Goal: Complete application form: Complete application form

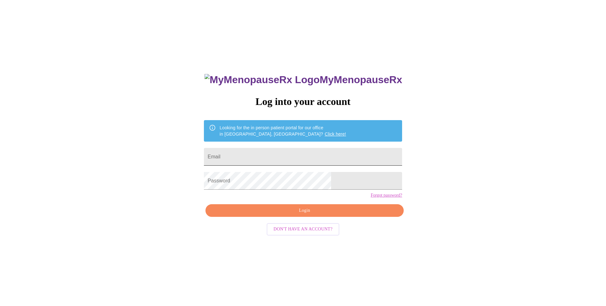
click at [297, 156] on input "Email" at bounding box center [303, 157] width 198 height 18
type input "[EMAIL_ADDRESS][DOMAIN_NAME]"
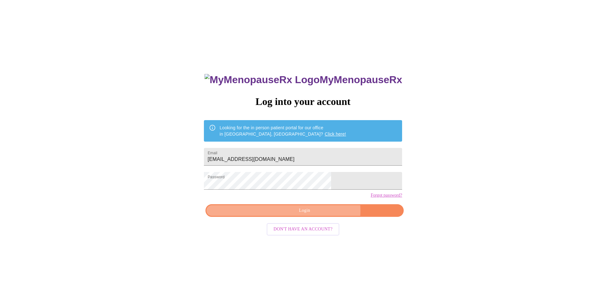
click at [319, 214] on span "Login" at bounding box center [305, 211] width 184 height 8
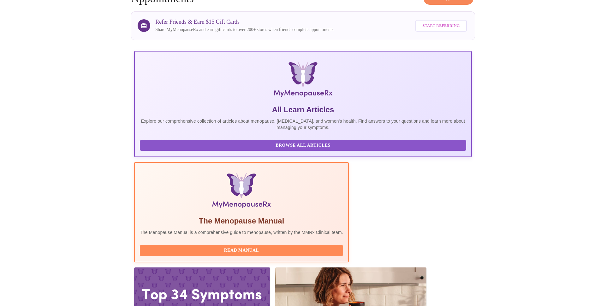
scroll to position [39, 0]
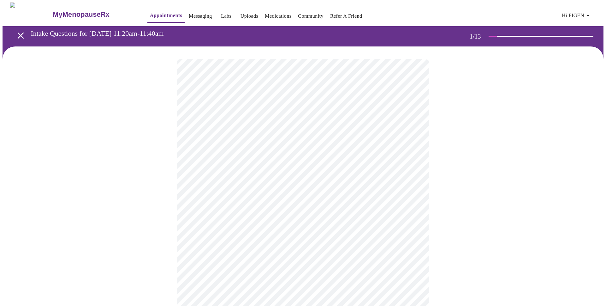
click at [310, 137] on body "MyMenopauseRx Appointments Messaging Labs Uploads Medications Community Refer a…" at bounding box center [303, 293] width 601 height 581
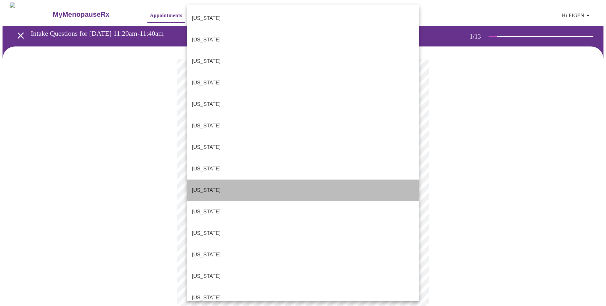
click at [302, 179] on li "[US_STATE]" at bounding box center [303, 189] width 232 height 21
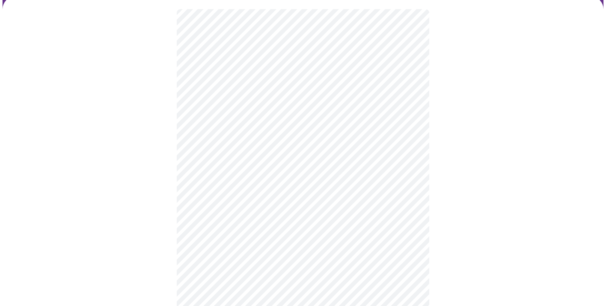
scroll to position [51, 0]
click at [269, 135] on body "MyMenopauseRx Appointments Messaging Labs Uploads Medications Community Refer a…" at bounding box center [303, 240] width 601 height 577
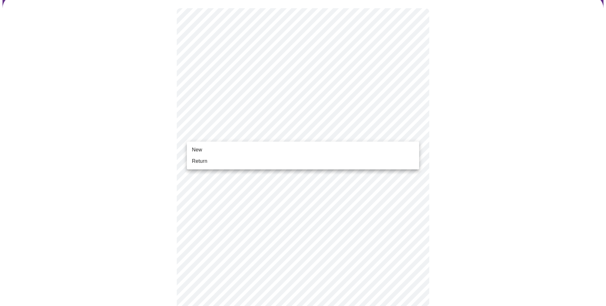
click at [263, 148] on li "New" at bounding box center [303, 149] width 232 height 11
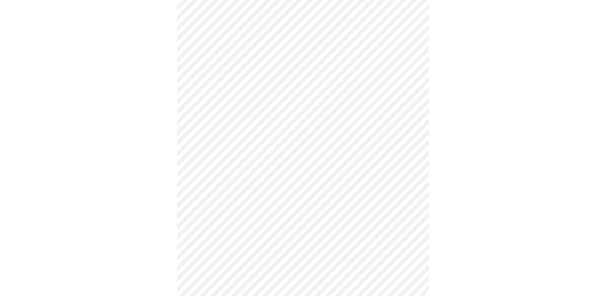
scroll to position [262, 0]
click at [363, 216] on body "MyMenopauseRx Appointments Messaging Labs Uploads Medications Community Refer a…" at bounding box center [303, 24] width 601 height 568
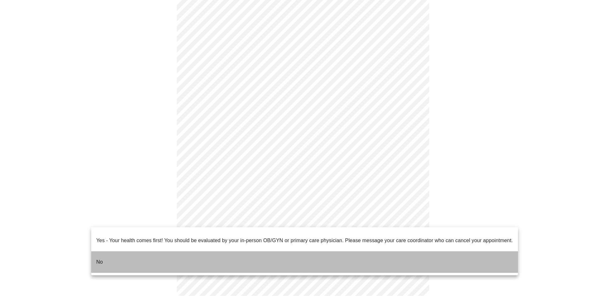
click at [340, 252] on li "No" at bounding box center [304, 261] width 427 height 21
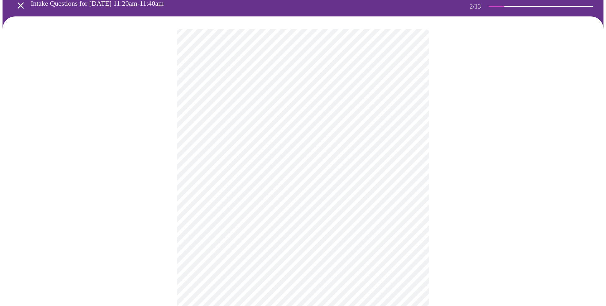
scroll to position [30, 0]
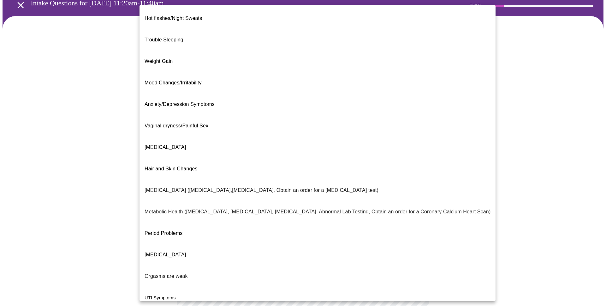
click at [394, 95] on body "MyMenopauseRx Appointments Messaging Labs Uploads Medications Community Refer a…" at bounding box center [303, 162] width 601 height 380
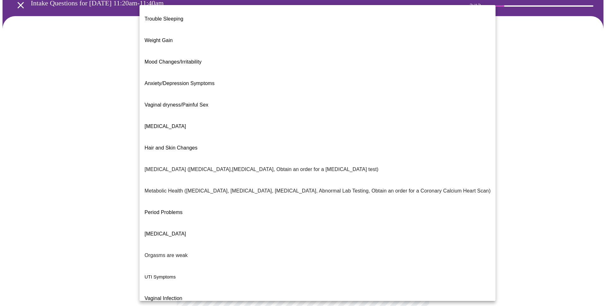
scroll to position [21, 0]
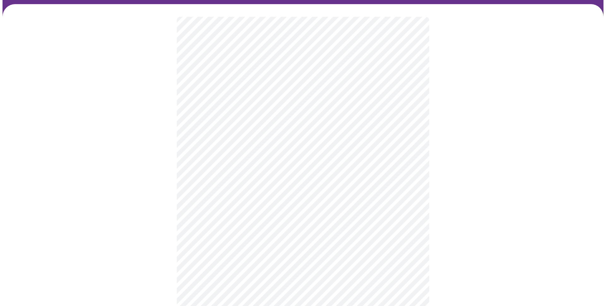
scroll to position [49, 0]
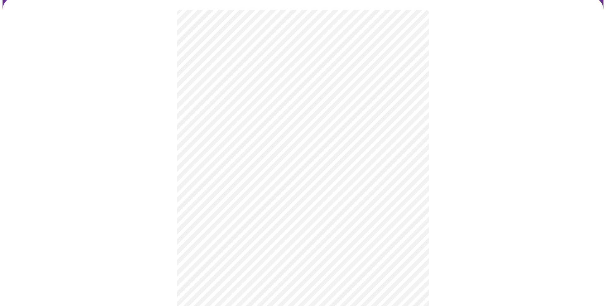
click at [375, 146] on body "MyMenopauseRx Appointments Messaging Labs Uploads Medications Community Refer a…" at bounding box center [303, 141] width 601 height 376
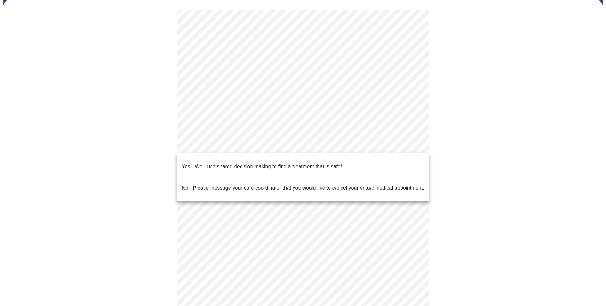
click at [331, 184] on p "No - Please message your care coordinator that you would like to cancel your vr…" at bounding box center [303, 188] width 243 height 8
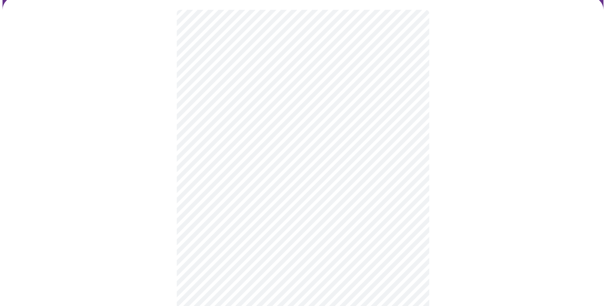
click at [377, 147] on body "MyMenopauseRx Appointments Messaging Labs Uploads Medications Community Refer a…" at bounding box center [303, 139] width 601 height 372
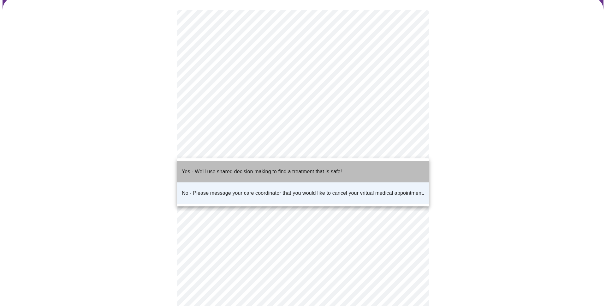
click at [307, 168] on p "Yes - We'll use shared decision making to find a treatment that is safe!" at bounding box center [262, 172] width 160 height 8
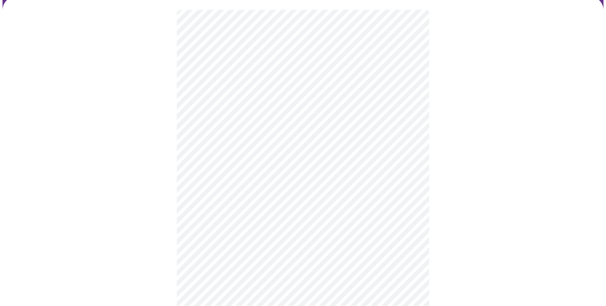
click at [487, 161] on div at bounding box center [303, 161] width 601 height 328
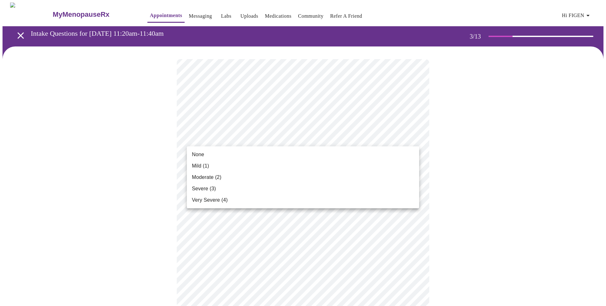
click at [382, 156] on li "None" at bounding box center [303, 154] width 232 height 11
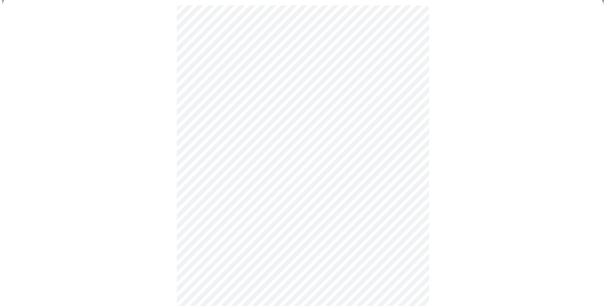
scroll to position [55, 0]
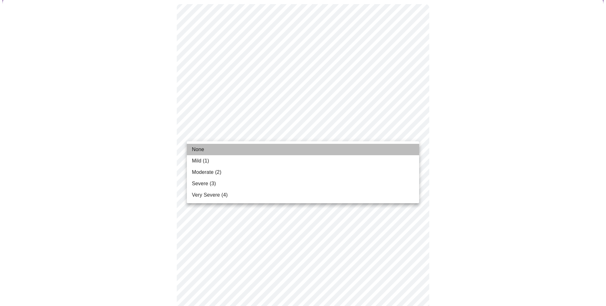
click at [308, 152] on li "None" at bounding box center [303, 149] width 232 height 11
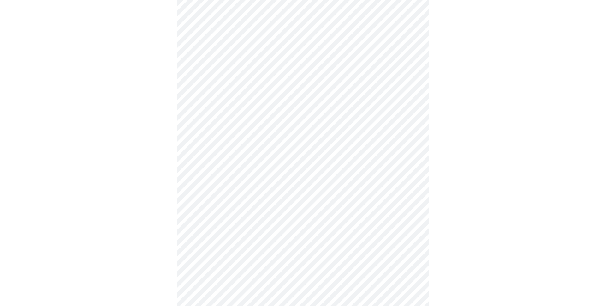
scroll to position [115, 0]
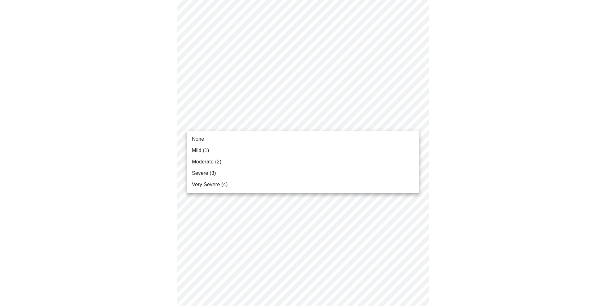
click at [400, 126] on body "MyMenopauseRx Appointments Messaging Labs Uploads Medications Community Refer a…" at bounding box center [303, 298] width 601 height 822
click at [377, 72] on div at bounding box center [303, 153] width 606 height 306
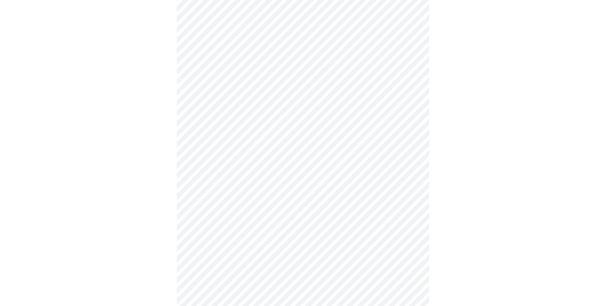
click at [371, 122] on body "MyMenopauseRx Appointments Messaging Labs Uploads Medications Community Refer a…" at bounding box center [303, 298] width 601 height 822
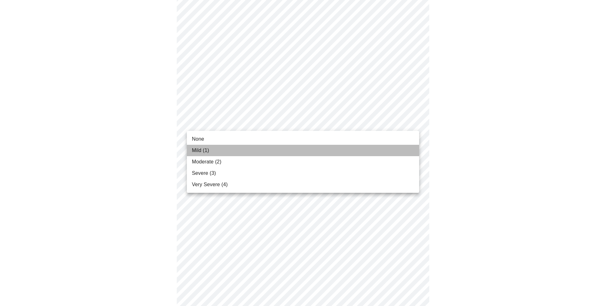
click at [357, 149] on li "Mild (1)" at bounding box center [303, 150] width 232 height 11
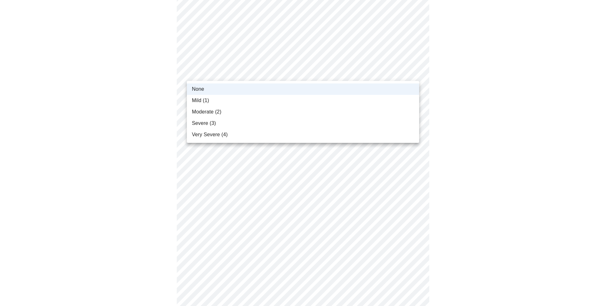
click at [377, 73] on body "MyMenopauseRx Appointments Messaging Labs Uploads Medications Community Refer a…" at bounding box center [303, 294] width 601 height 814
click at [349, 97] on li "Mild (1)" at bounding box center [303, 100] width 232 height 11
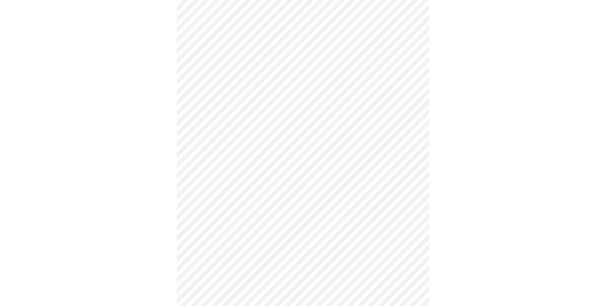
click at [315, 138] on body "MyMenopauseRx Appointments Messaging Labs Uploads Medications Community Refer a…" at bounding box center [303, 262] width 601 height 814
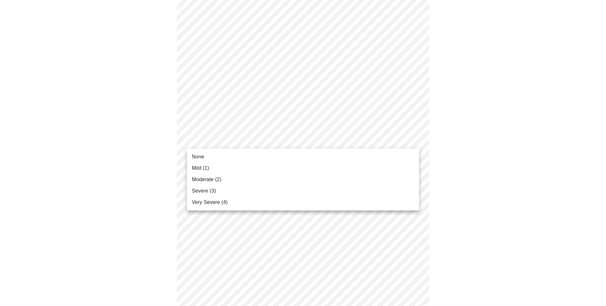
click at [310, 154] on li "None" at bounding box center [303, 156] width 232 height 11
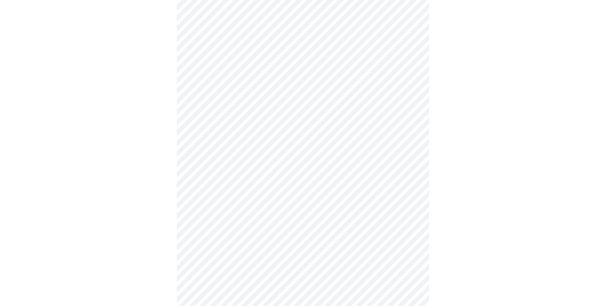
scroll to position [220, 0]
click at [382, 105] on body "MyMenopauseRx Appointments Messaging Labs Uploads Medications Community Refer a…" at bounding box center [303, 184] width 601 height 805
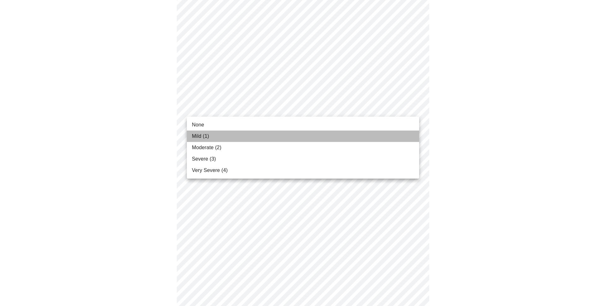
click at [361, 138] on li "Mild (1)" at bounding box center [303, 135] width 232 height 11
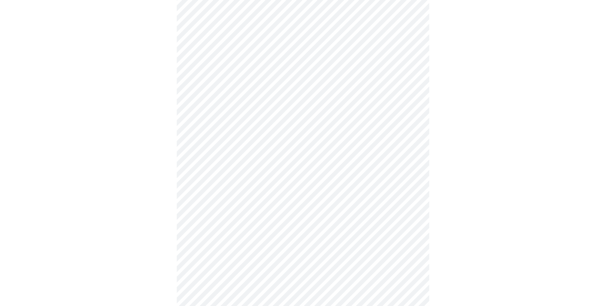
click at [457, 130] on div at bounding box center [303, 202] width 601 height 752
click at [368, 95] on body "MyMenopauseRx Appointments Messaging Labs Uploads Medications Community Refer a…" at bounding box center [303, 124] width 601 height 796
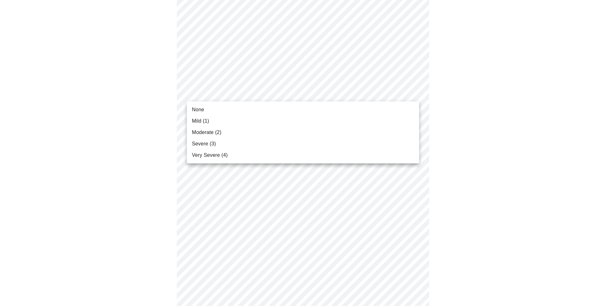
click at [291, 112] on li "None" at bounding box center [303, 109] width 232 height 11
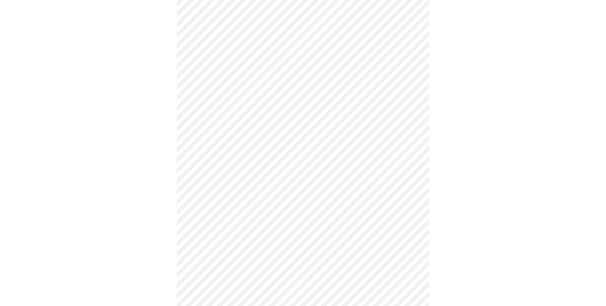
click at [307, 142] on body "MyMenopauseRx Appointments Messaging Labs Uploads Medications Community Refer a…" at bounding box center [303, 119] width 601 height 787
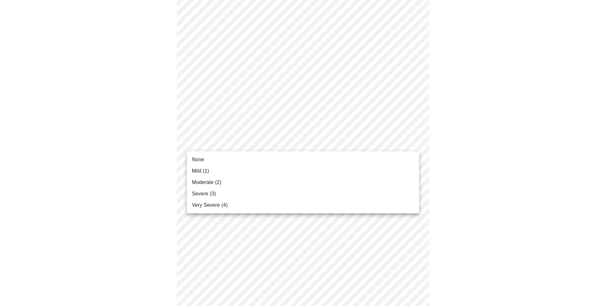
click at [300, 159] on li "None" at bounding box center [303, 159] width 232 height 11
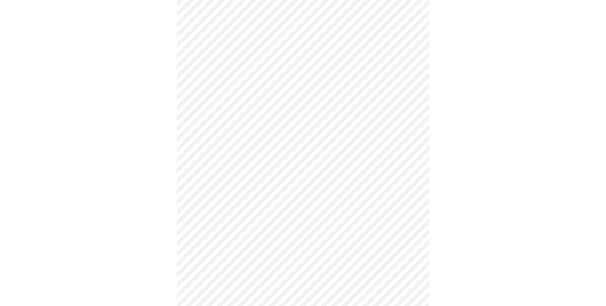
click at [287, 195] on body "MyMenopauseRx Appointments Messaging Labs Uploads Medications Community Refer a…" at bounding box center [303, 115] width 601 height 778
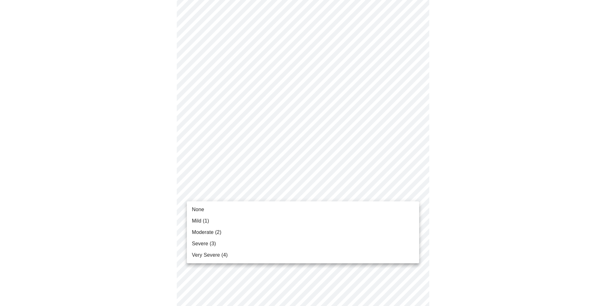
click at [274, 208] on li "None" at bounding box center [303, 209] width 232 height 11
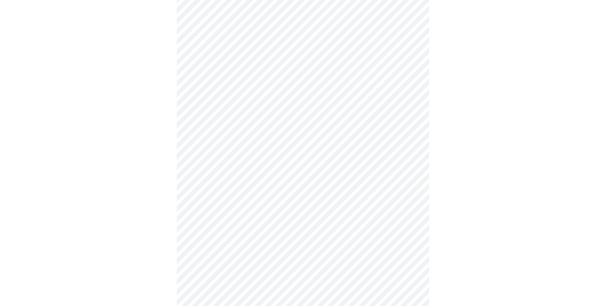
scroll to position [389, 0]
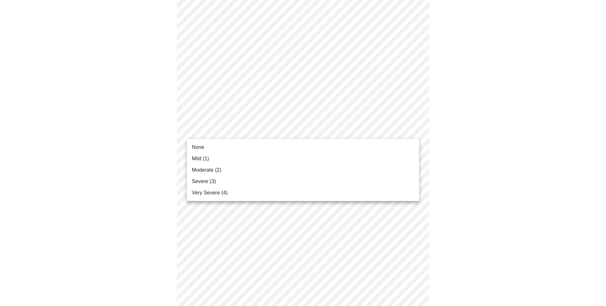
click at [309, 148] on li "None" at bounding box center [303, 146] width 232 height 11
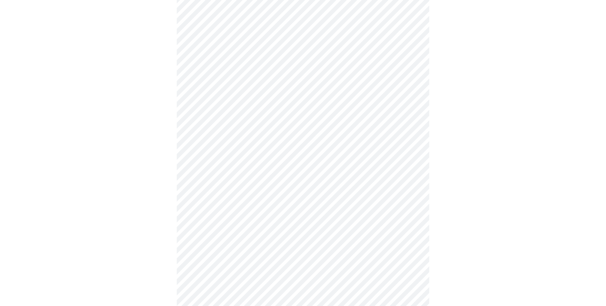
scroll to position [419, 0]
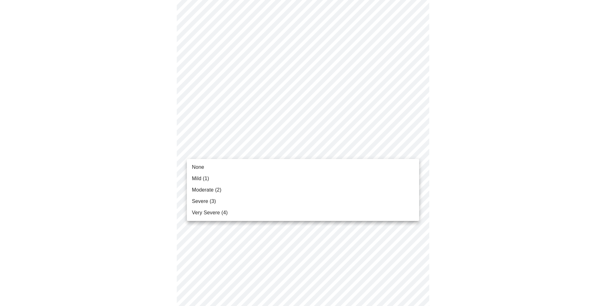
click at [358, 167] on li "None" at bounding box center [303, 166] width 232 height 11
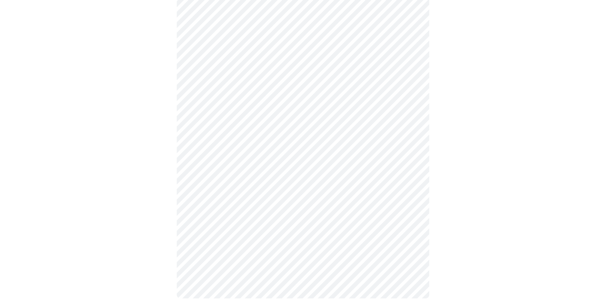
scroll to position [446, 0]
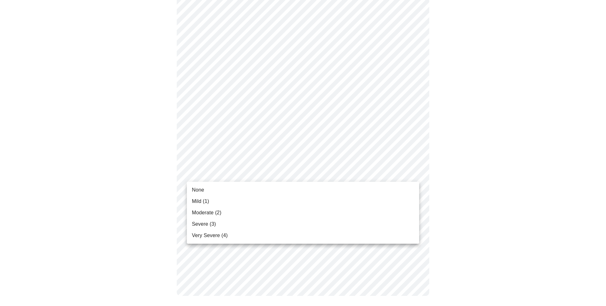
click at [301, 187] on li "None" at bounding box center [303, 189] width 232 height 11
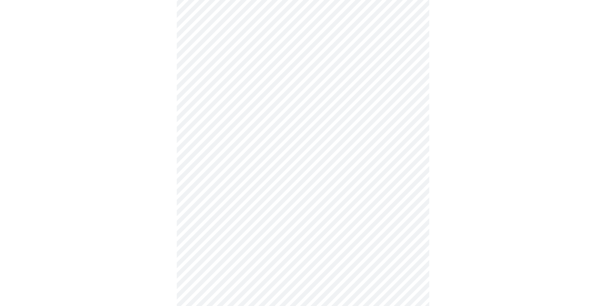
scroll to position [246, 0]
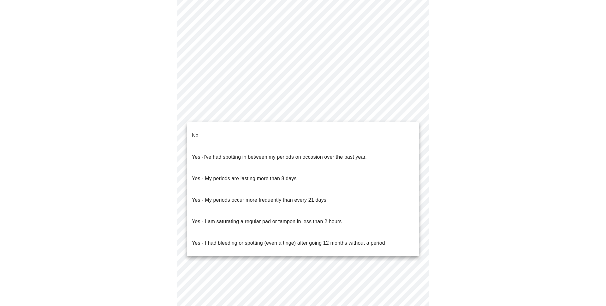
click at [348, 117] on body "MyMenopauseRx Appointments Messaging Labs Uploads Medications Community Refer a…" at bounding box center [303, 56] width 601 height 598
click at [352, 154] on span "I've had spotting in between my periods on occasion over the past year." at bounding box center [285, 156] width 163 height 5
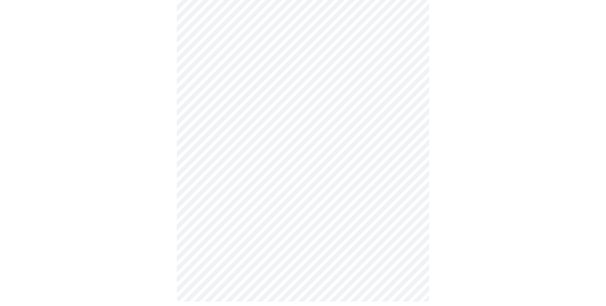
scroll to position [285, 0]
click at [358, 120] on body "MyMenopauseRx Appointments Messaging Labs Uploads Medications Community Refer a…" at bounding box center [303, 15] width 601 height 594
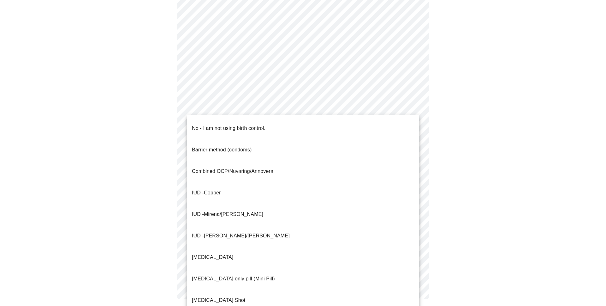
click at [355, 122] on li "No - I am not using birth control." at bounding box center [303, 127] width 232 height 21
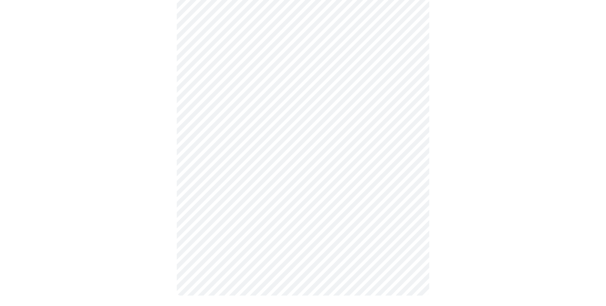
scroll to position [285, 0]
click at [384, 166] on body "MyMenopauseRx Appointments Messaging Labs Uploads Medications Community Refer a…" at bounding box center [303, 13] width 601 height 590
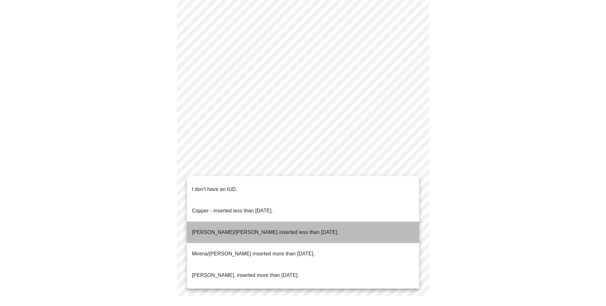
click at [273, 228] on p "[PERSON_NAME]/[PERSON_NAME] inserted less than [DATE]." at bounding box center [265, 232] width 147 height 8
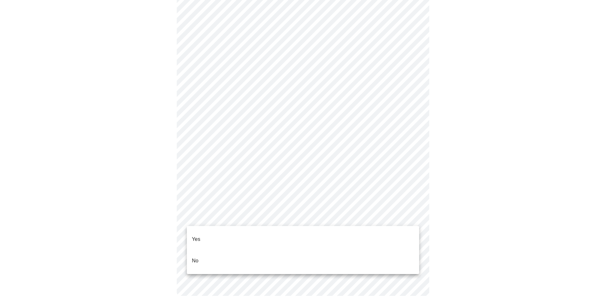
click at [329, 222] on body "MyMenopauseRx Appointments Messaging Labs Uploads Medications Community Refer a…" at bounding box center [303, 15] width 601 height 586
click at [312, 232] on li "Yes" at bounding box center [303, 238] width 232 height 21
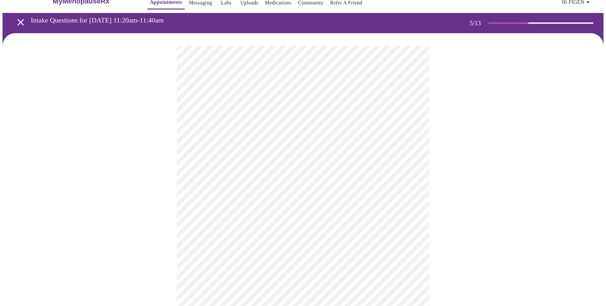
scroll to position [52, 0]
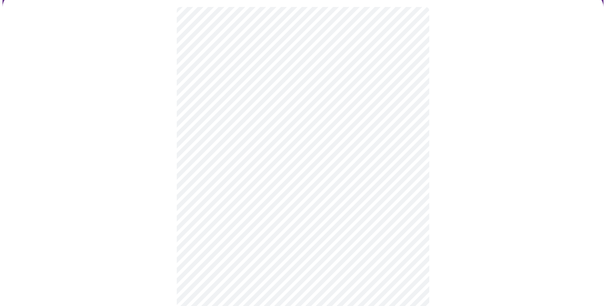
click at [370, 112] on body "MyMenopauseRx Appointments Messaging Labs Uploads Medications Community Refer a…" at bounding box center [303, 206] width 601 height 512
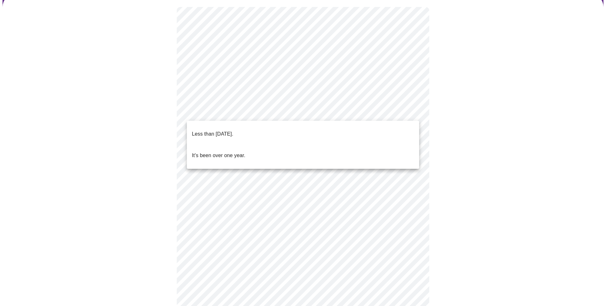
click at [328, 132] on li "Less than [DATE]." at bounding box center [303, 133] width 232 height 21
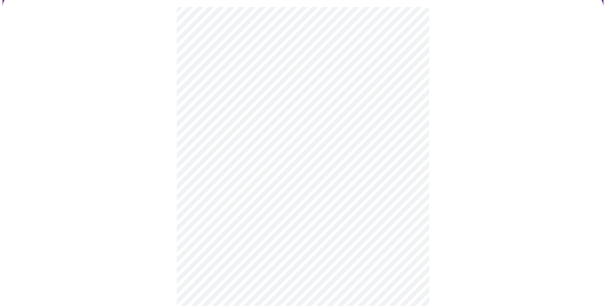
scroll to position [63, 0]
click at [303, 156] on body "MyMenopauseRx Appointments Messaging Labs Uploads Medications Community Refer a…" at bounding box center [303, 193] width 601 height 508
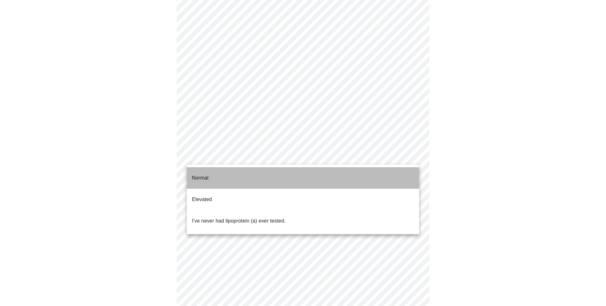
click at [294, 173] on li "Normal" at bounding box center [303, 177] width 232 height 21
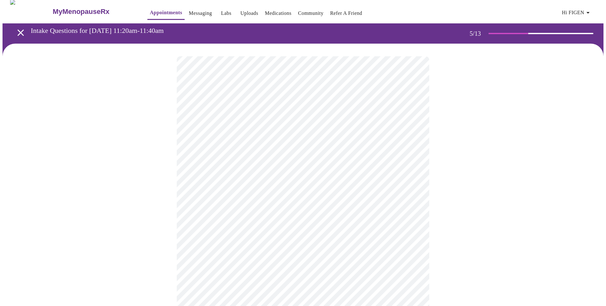
scroll to position [4, 0]
